Goal: Task Accomplishment & Management: Manage account settings

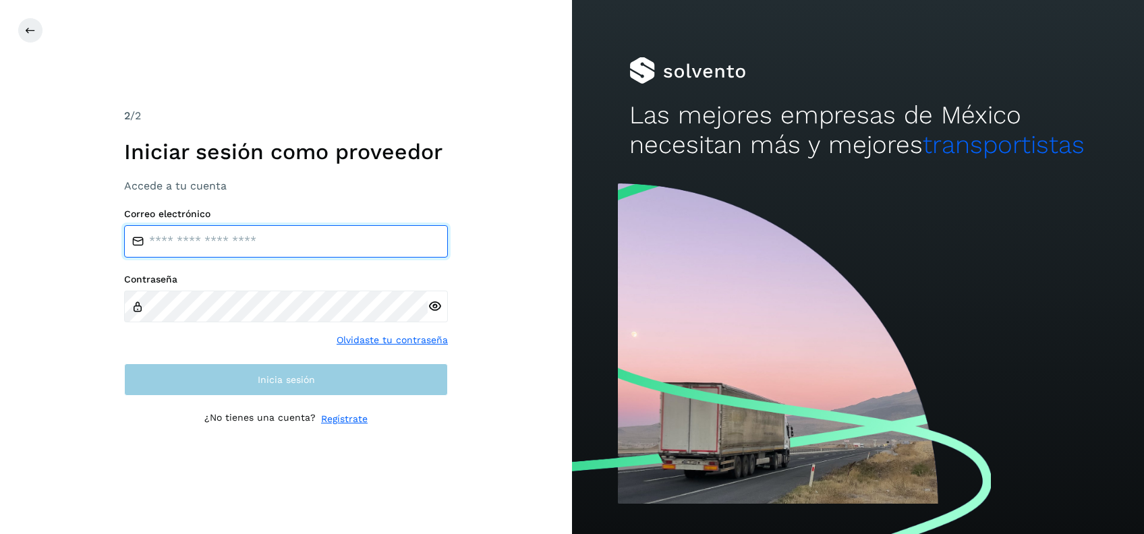
type input "**********"
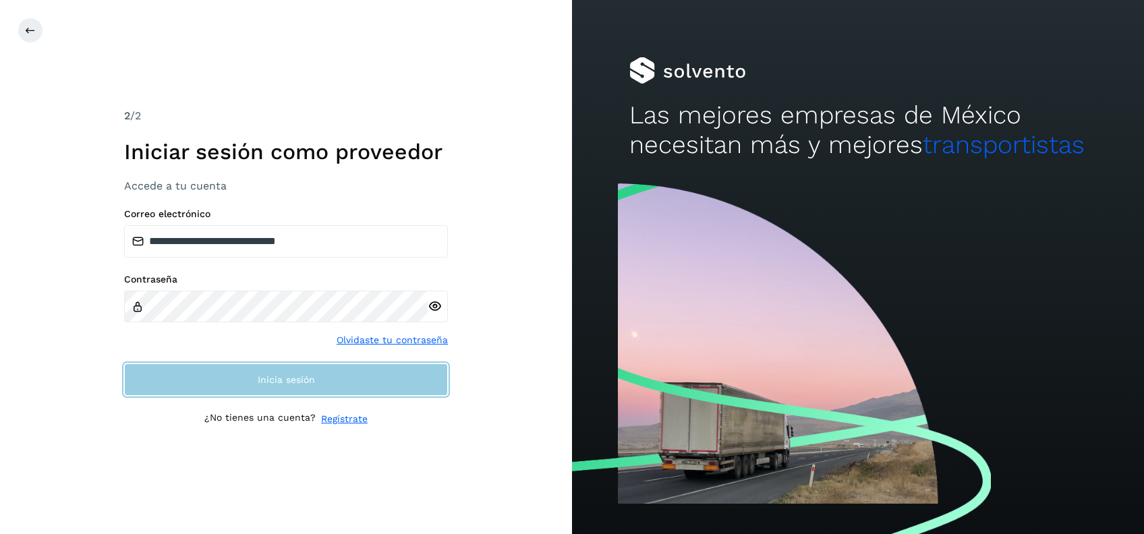
click at [285, 378] on span "Inicia sesión" at bounding box center [286, 379] width 57 height 9
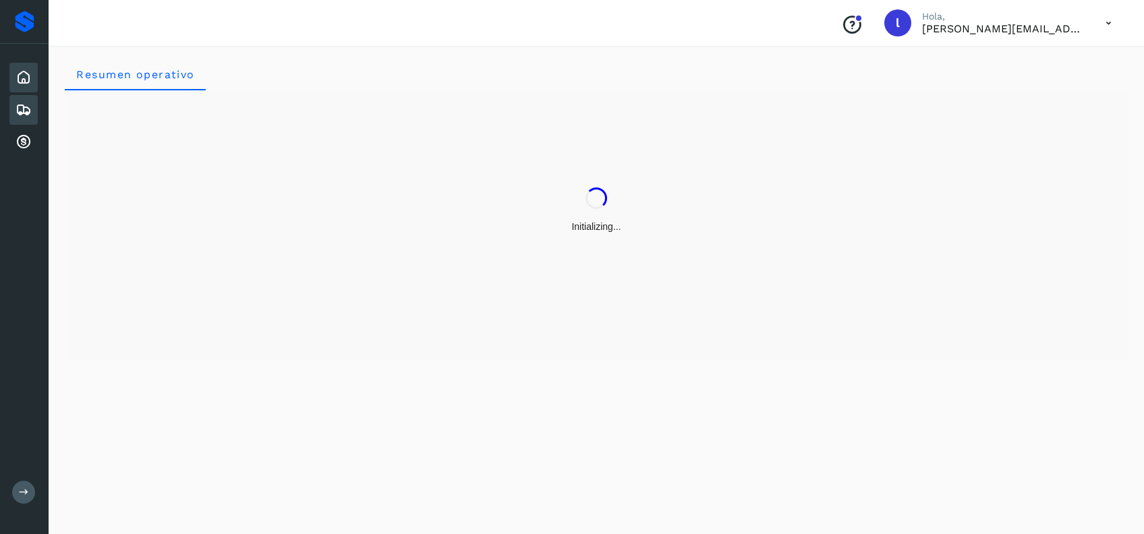
click at [22, 105] on icon at bounding box center [24, 110] width 16 height 16
